Goal: Communication & Community: Answer question/provide support

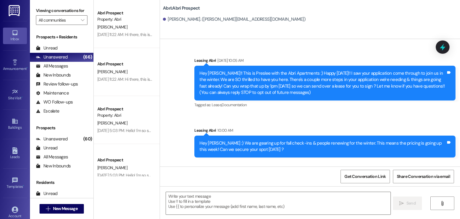
click at [209, 109] on div "Sent via SMS Leasing Abri Sep 05, 2025 at 10:05 AM Hey Leah!! This is Preslee w…" at bounding box center [325, 83] width 270 height 61
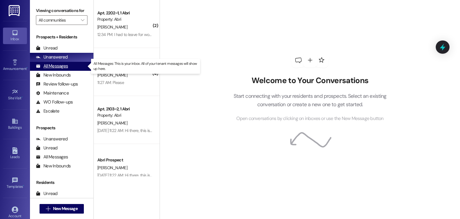
click at [66, 68] on div "All Messages" at bounding box center [52, 66] width 32 height 6
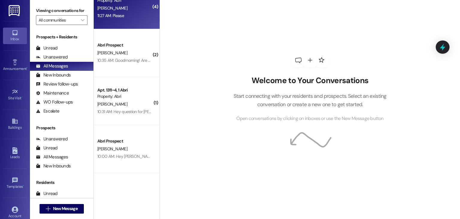
scroll to position [70, 0]
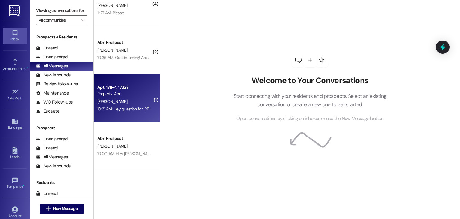
click at [113, 106] on div "10:31 AM: Hey question for [PERSON_NAME] would I be able to move my stuff to 13…" at bounding box center [125, 108] width 57 height 7
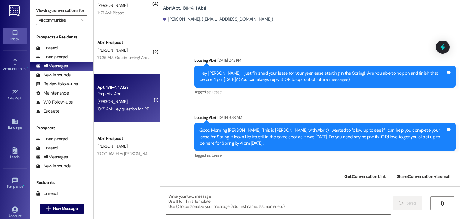
scroll to position [3211, 0]
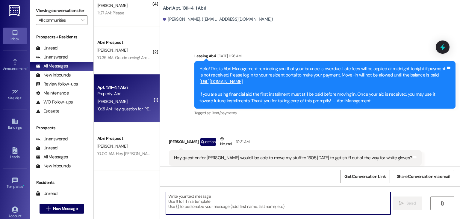
click at [229, 199] on textarea at bounding box center [278, 203] width 225 height 22
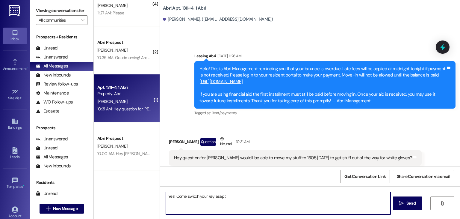
type textarea "Yes! Come switch your key asap :)"
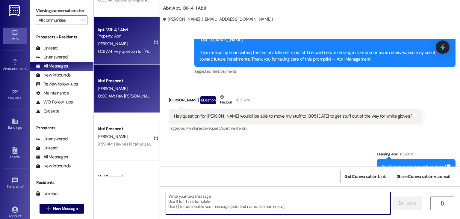
scroll to position [130, 0]
